Goal: Task Accomplishment & Management: Manage account settings

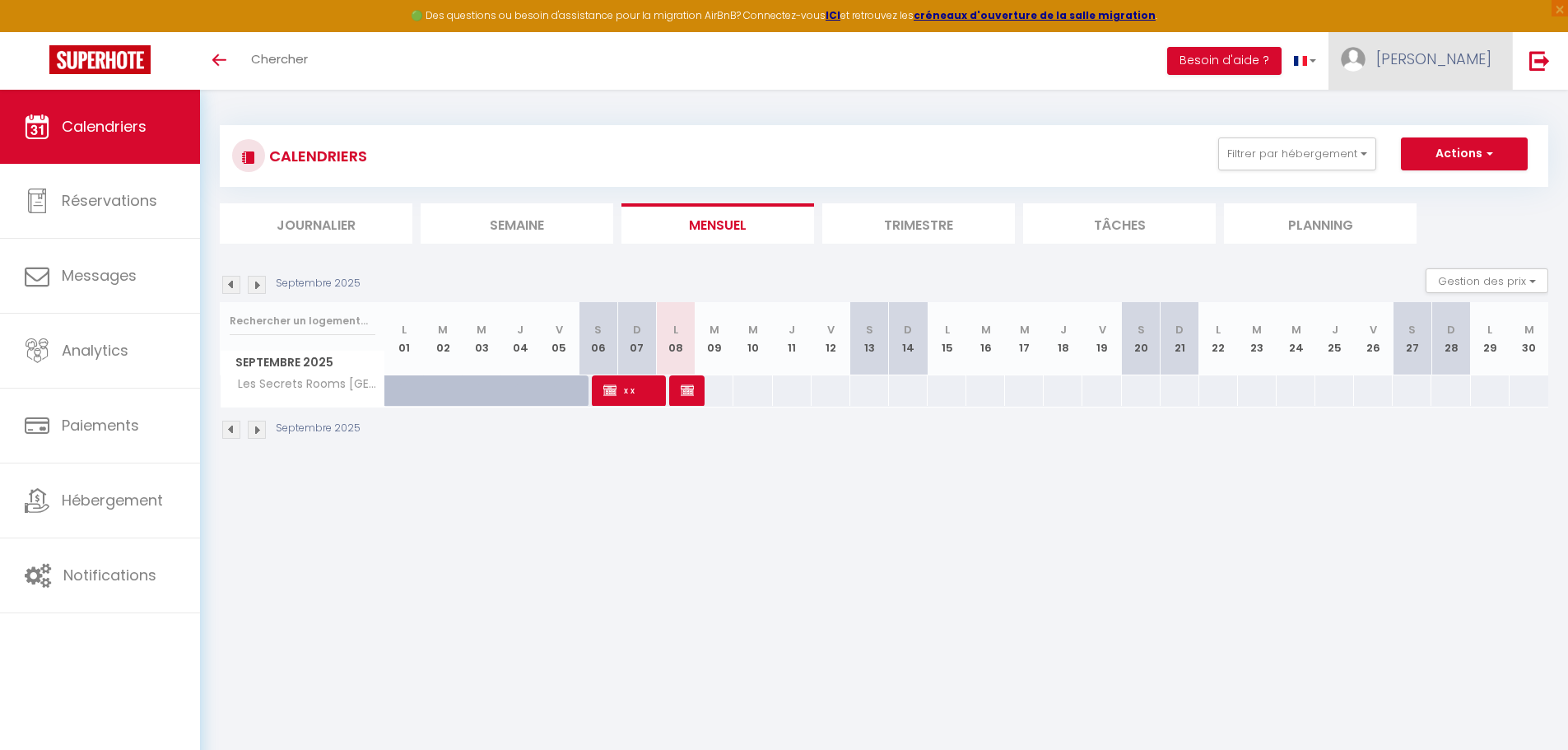
click at [1366, 57] on img at bounding box center [1353, 59] width 25 height 25
click at [1424, 123] on link "Paramètres" at bounding box center [1446, 114] width 122 height 28
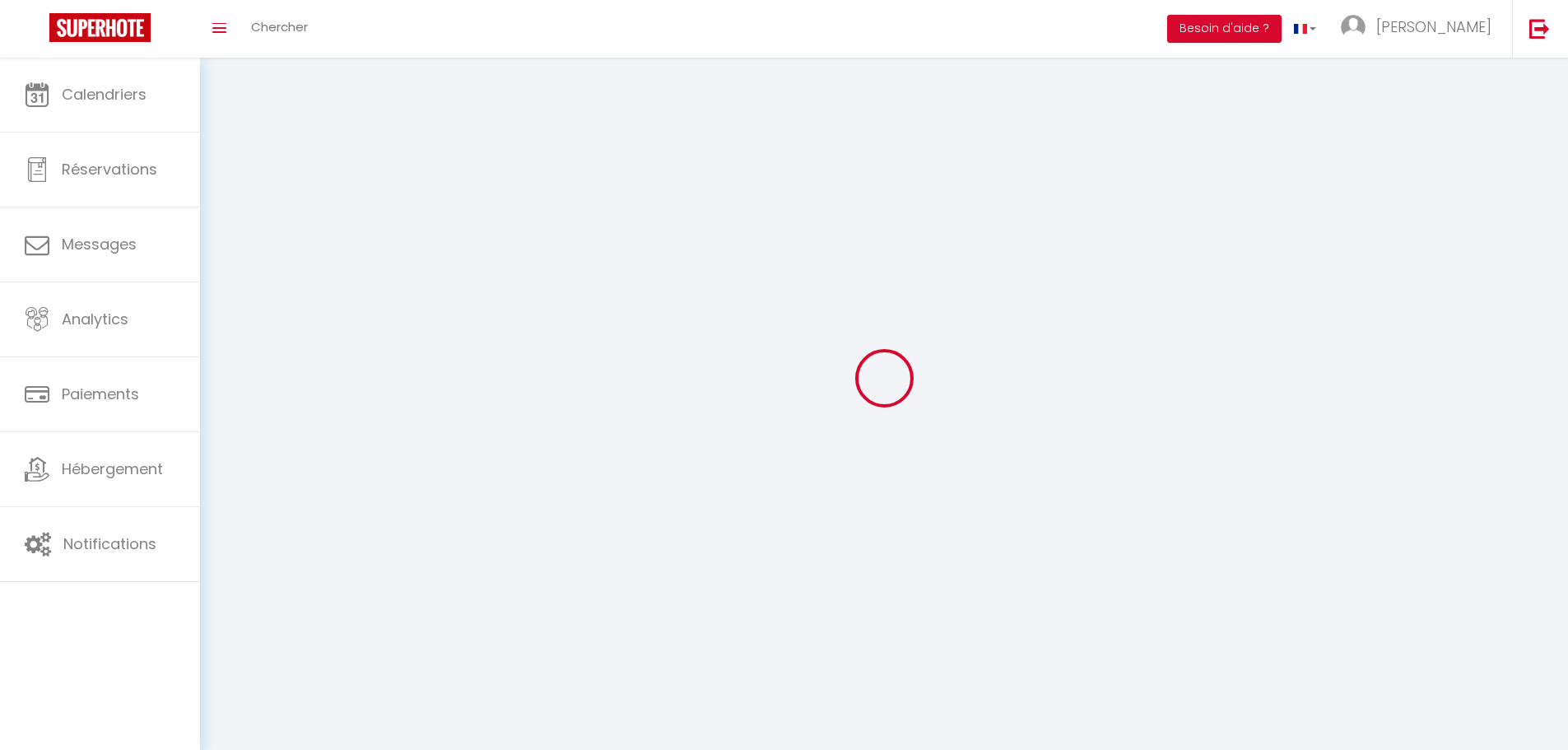
type input "[PERSON_NAME]"
type input "Inguanta Willaime"
type input "0675670476"
type input "[STREET_ADDRESS]"
type input "55100"
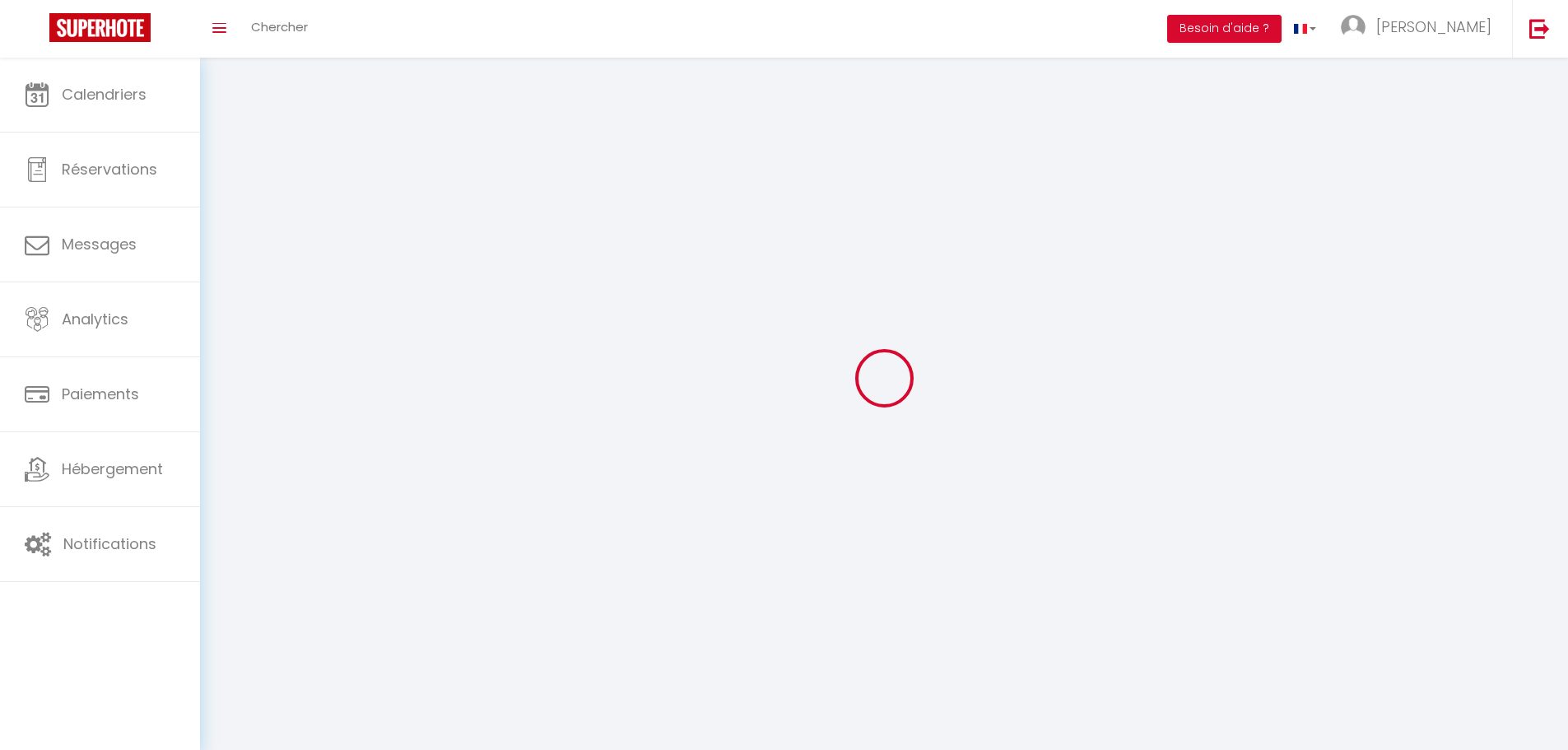
type input "[GEOGRAPHIC_DATA]"
type input "ypHZ1tpUsu4wikyjuDYyFNmp1"
type input "9cx1NhSp81G93SS7XJYN7kOwb"
select select "28"
select select "fr"
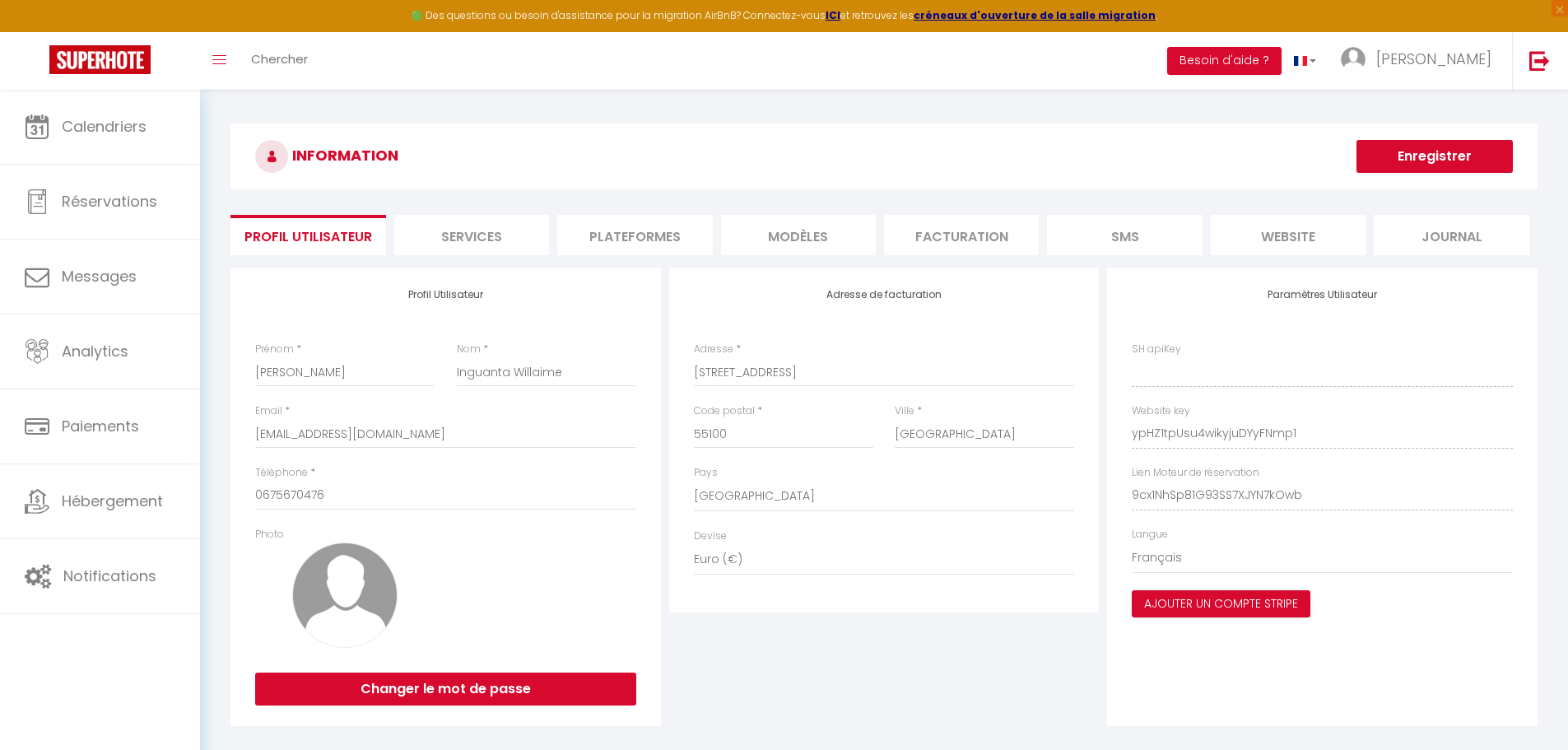
type input "ypHZ1tpUsu4wikyjuDYyFNmp1"
type input "9cx1NhSp81G93SS7XJYN7kOwb"
type input "[URL][DOMAIN_NAME]"
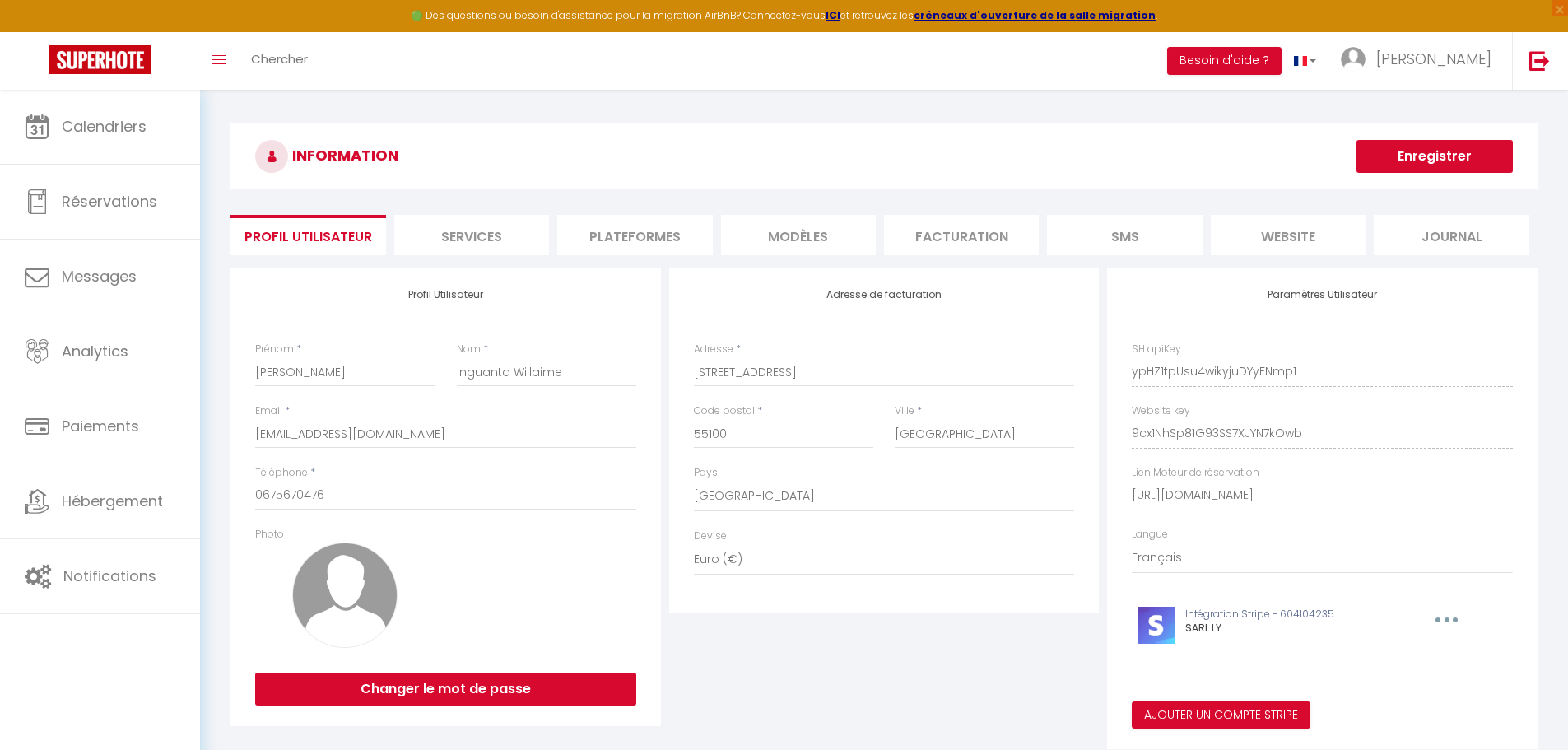
click at [597, 224] on li "Plateformes" at bounding box center [634, 235] width 155 height 40
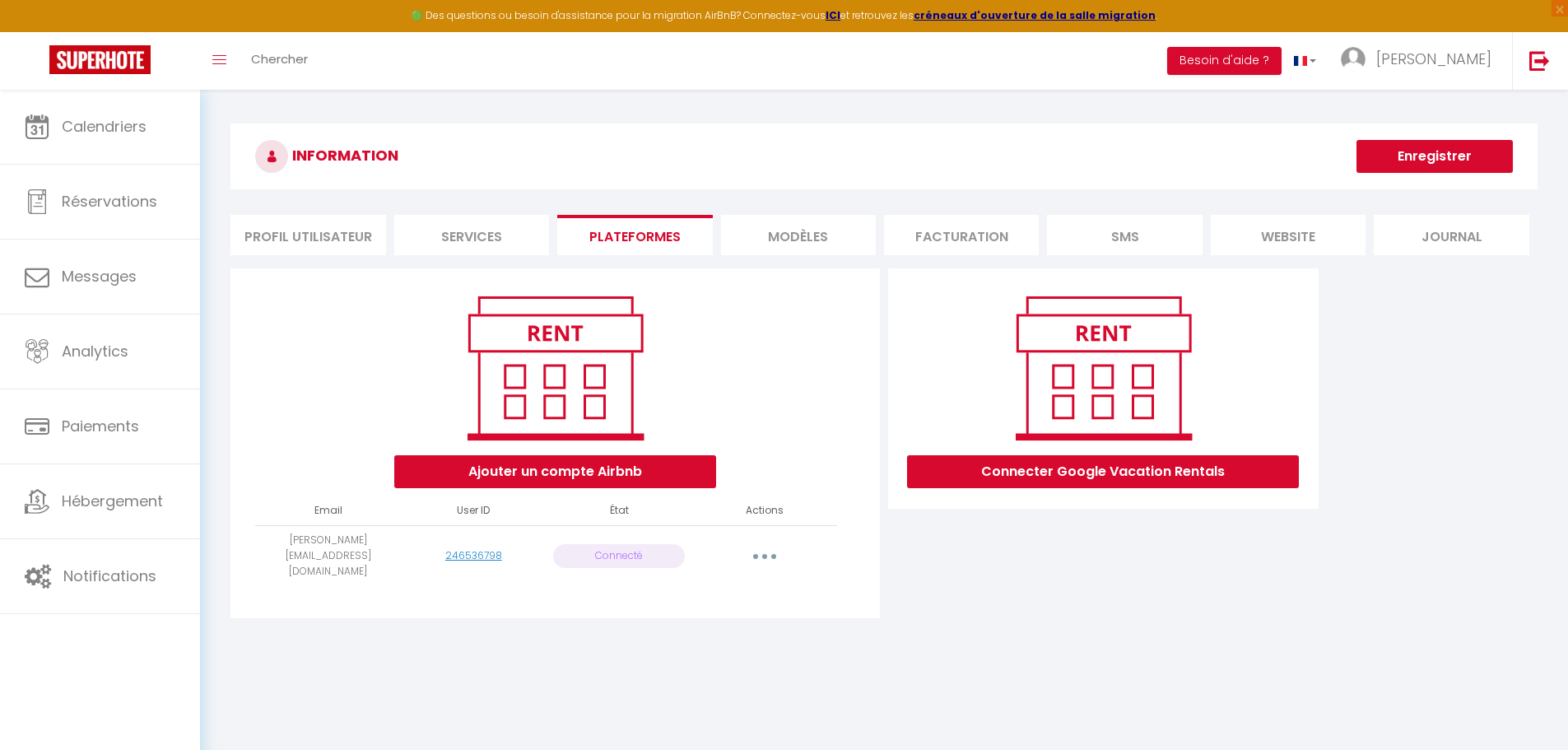
click at [764, 554] on icon "button" at bounding box center [765, 557] width 5 height 5
click at [695, 644] on link "Reconnecter le compte" at bounding box center [692, 652] width 182 height 28
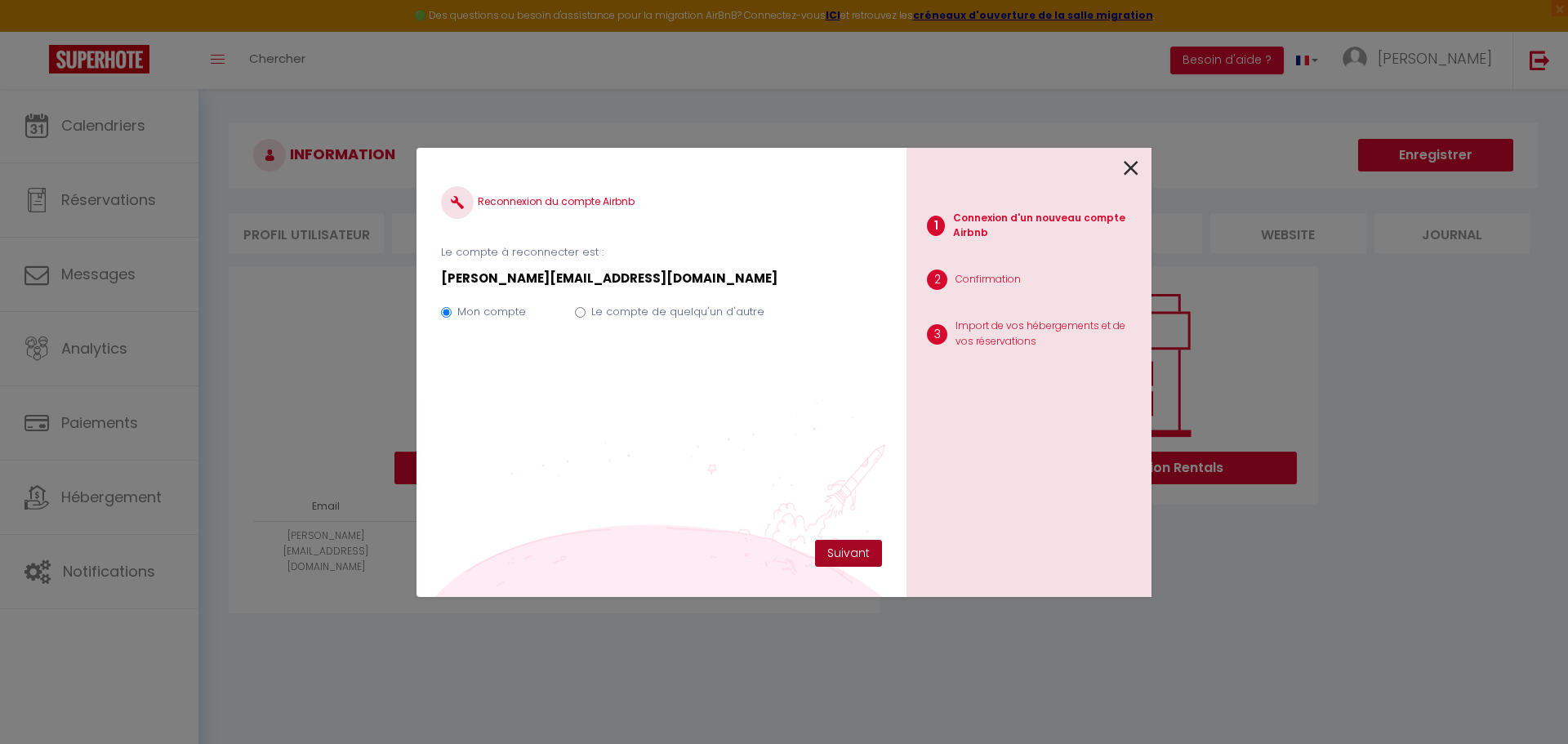
click at [852, 563] on button "Suivant" at bounding box center [848, 554] width 67 height 28
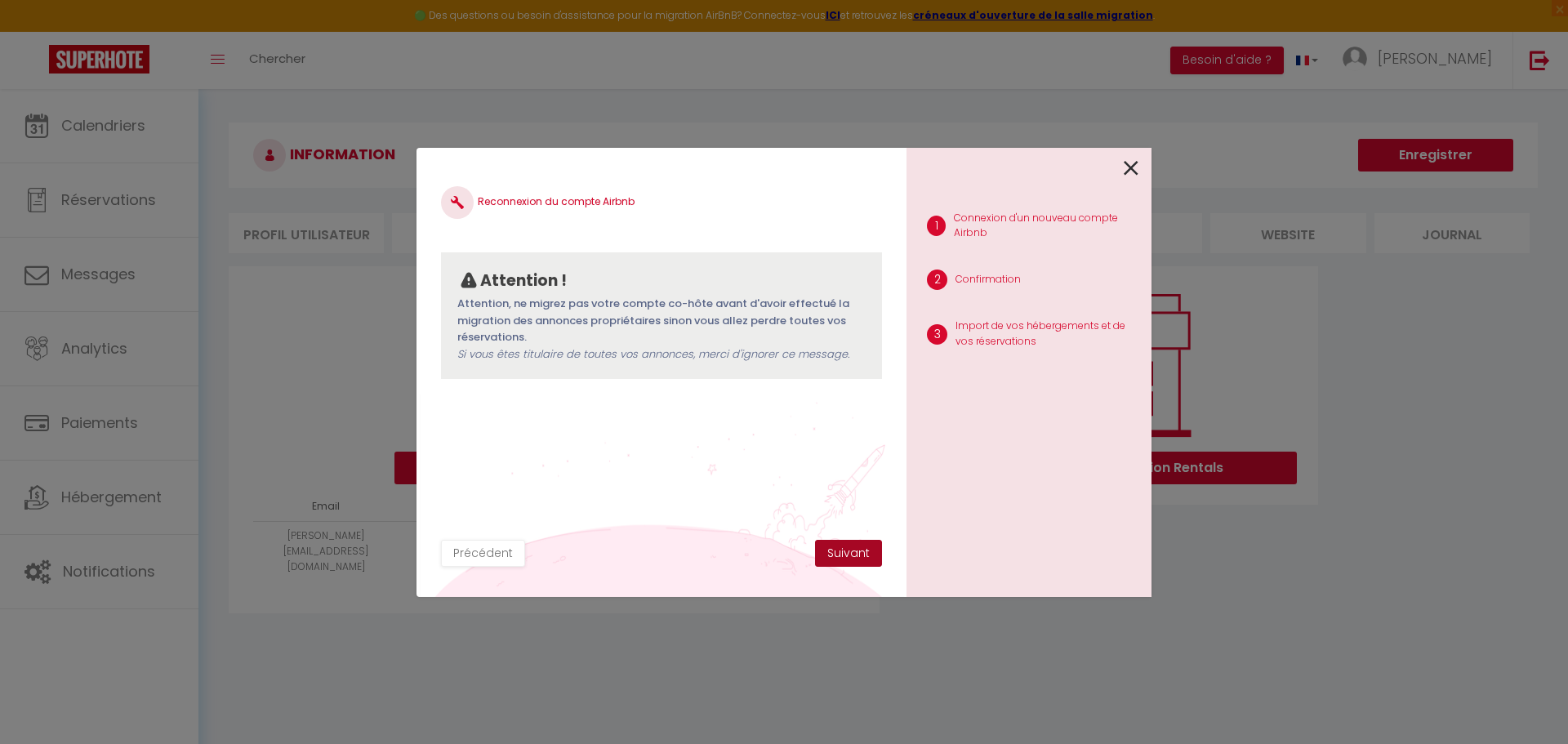
click at [874, 559] on button "Suivant" at bounding box center [848, 554] width 67 height 28
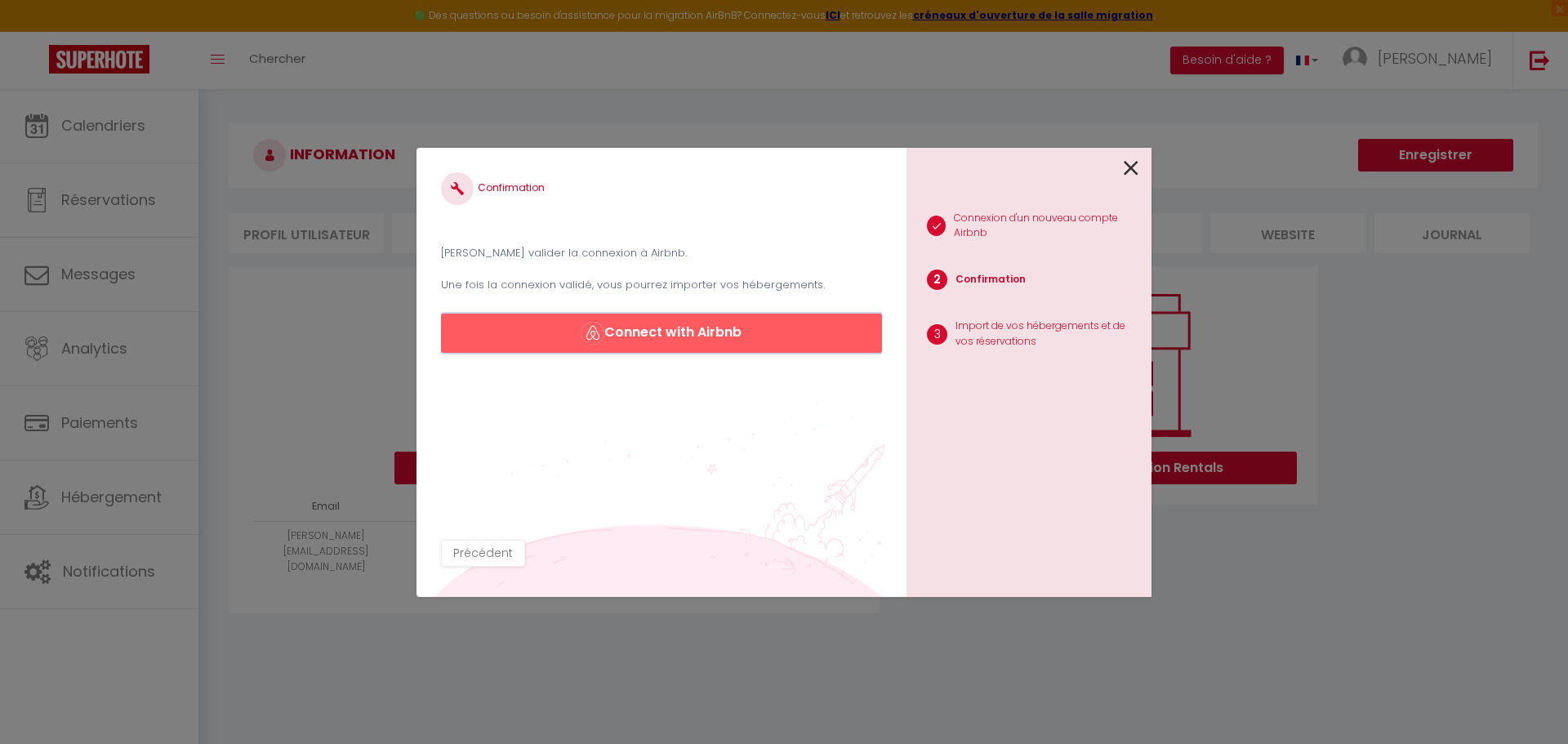
click at [717, 339] on button "Connect with Airbnb" at bounding box center [660, 333] width 441 height 39
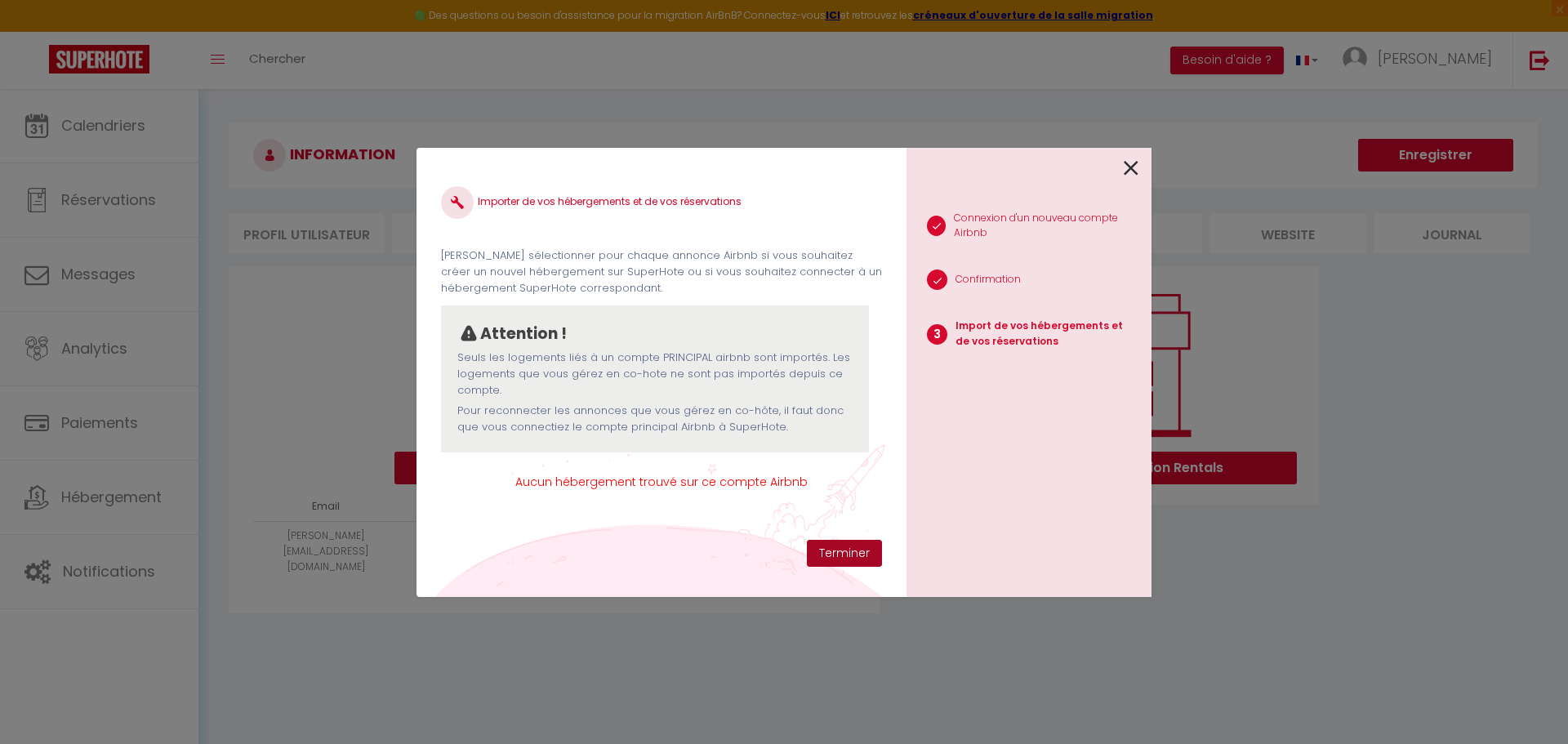
click at [848, 546] on button "Terminer" at bounding box center [844, 554] width 75 height 28
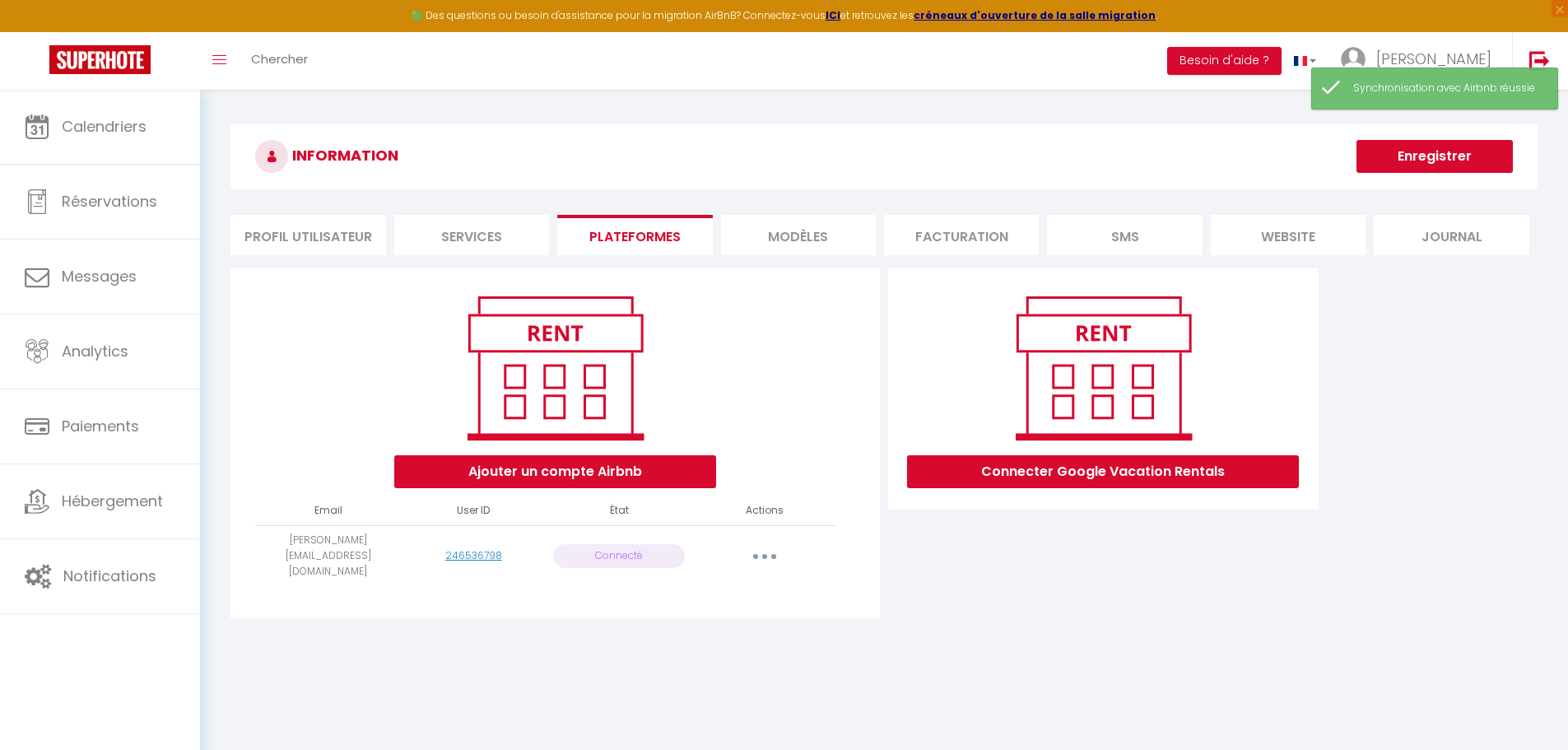
click at [767, 547] on button "button" at bounding box center [765, 556] width 46 height 27
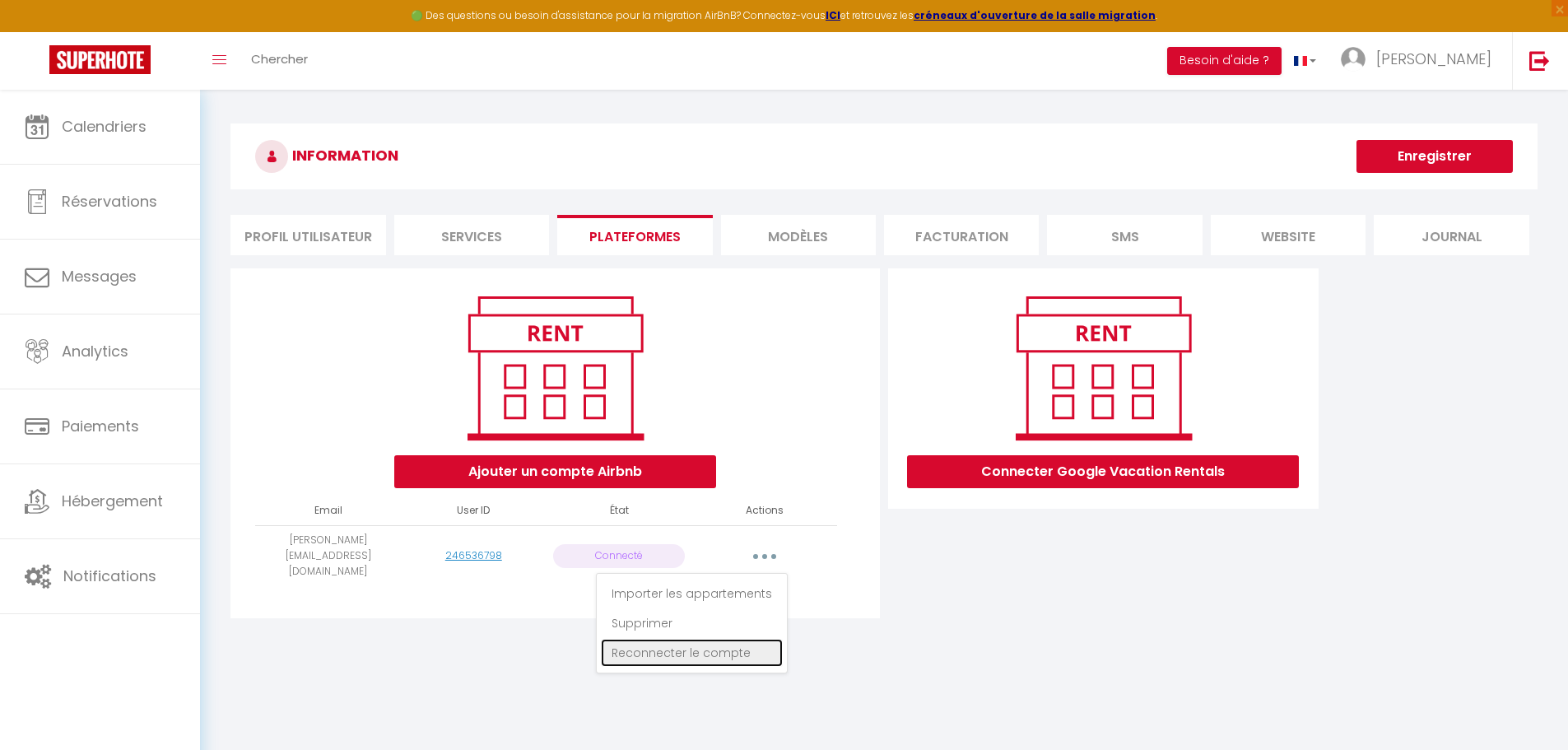
click at [656, 639] on link "Reconnecter le compte" at bounding box center [692, 652] width 182 height 28
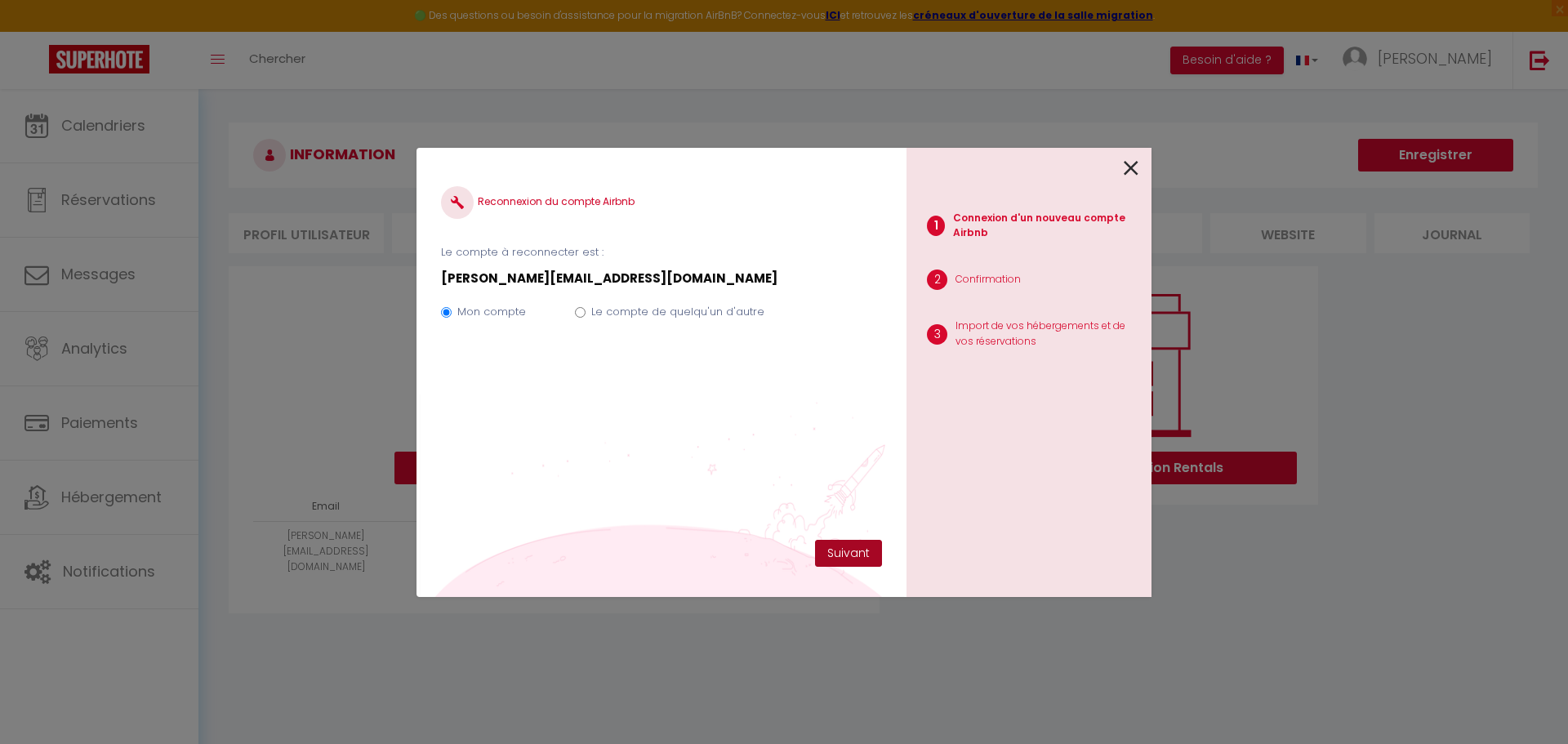
click at [835, 555] on button "Suivant" at bounding box center [848, 554] width 67 height 28
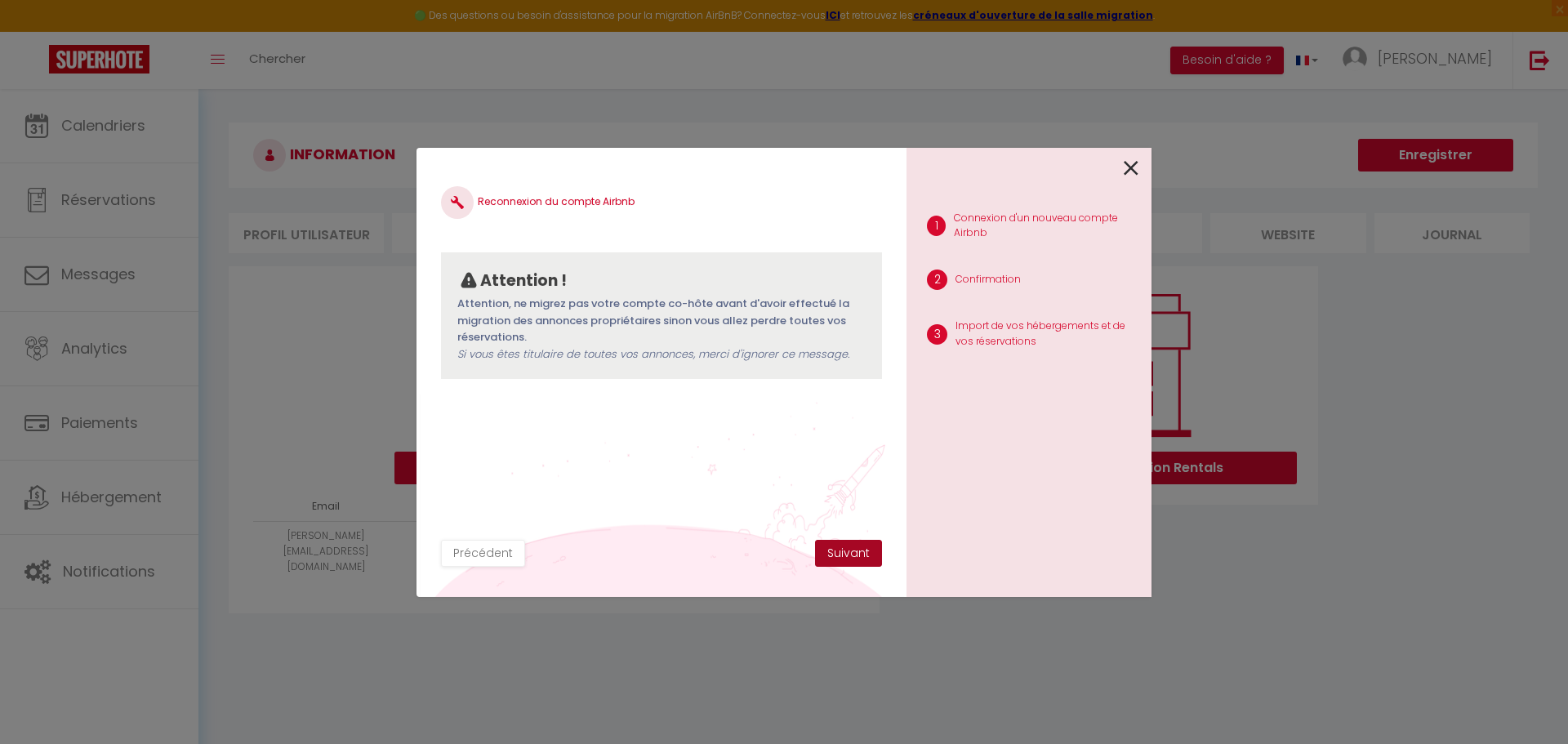
click at [846, 555] on button "Suivant" at bounding box center [848, 554] width 67 height 28
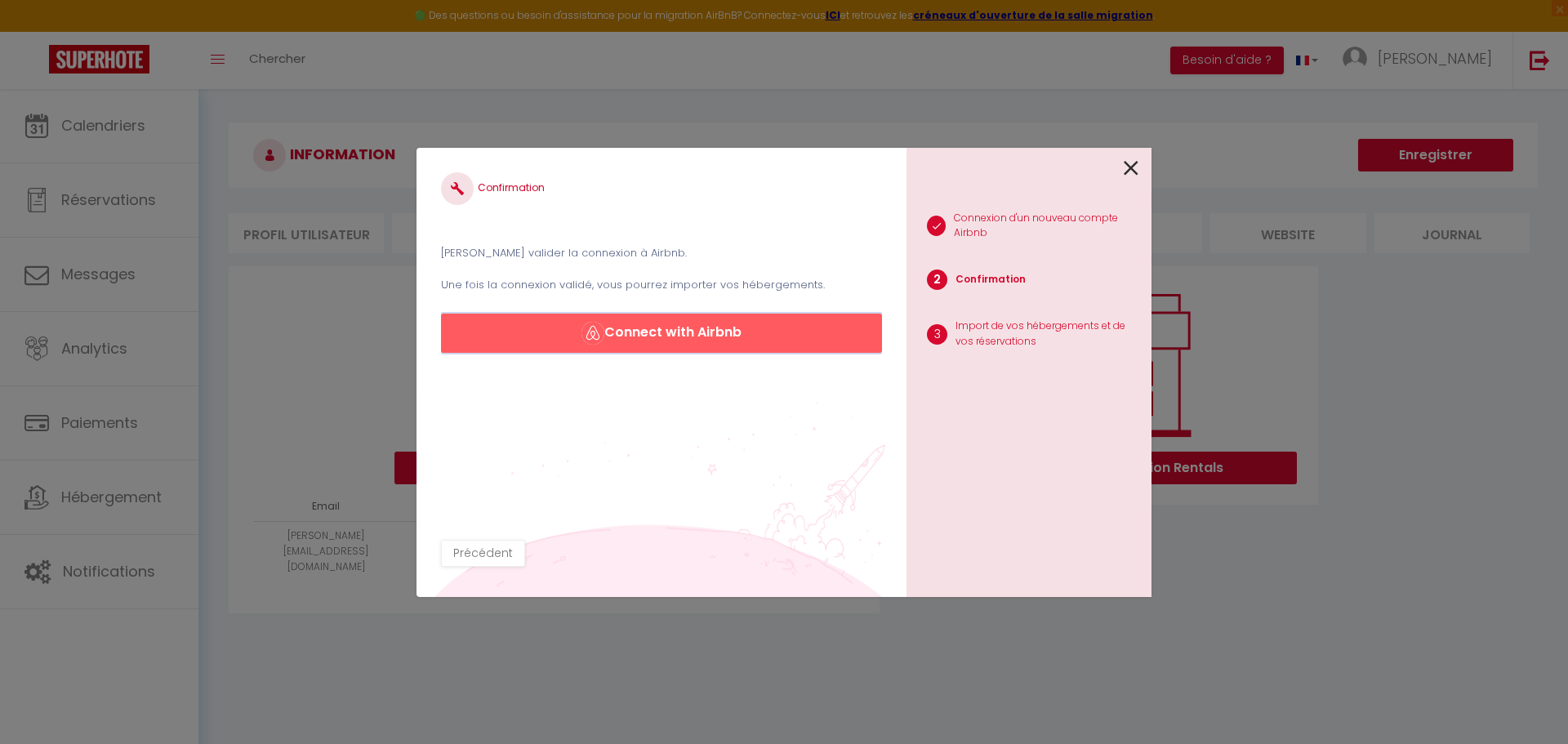
click at [760, 335] on button "Connect with Airbnb" at bounding box center [660, 333] width 441 height 39
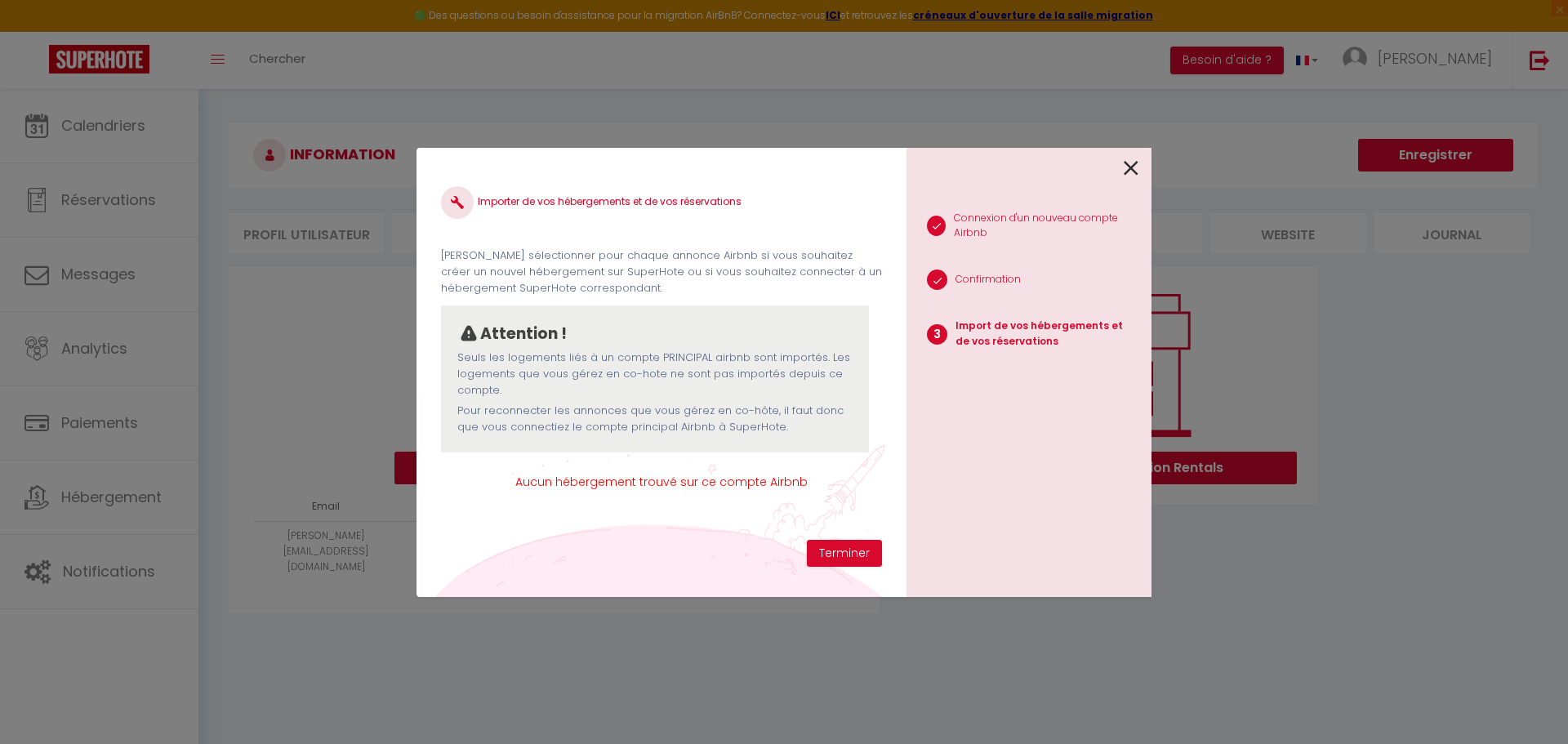
click at [992, 342] on p "Import de vos hébergements et de vos réservations" at bounding box center [1046, 334] width 183 height 31
click at [1126, 173] on icon at bounding box center [1130, 168] width 14 height 25
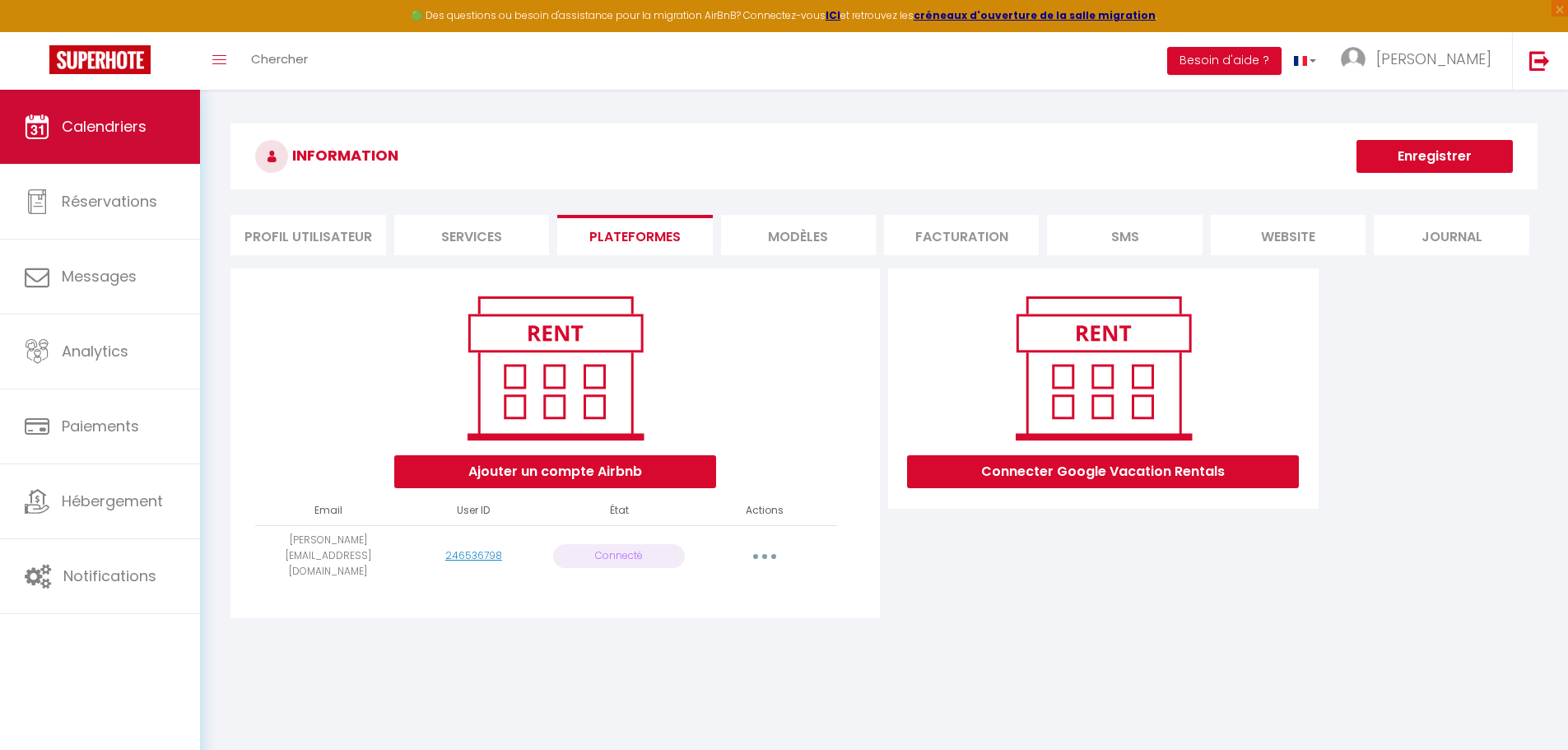
click at [111, 141] on link "Calendriers" at bounding box center [100, 127] width 200 height 74
